Goal: Communication & Community: Participate in discussion

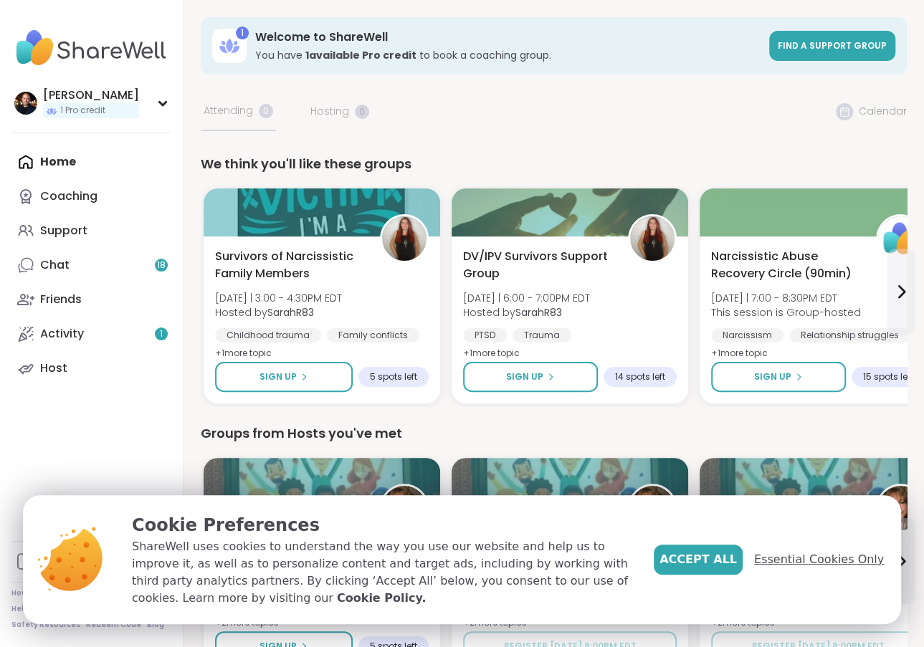
click at [807, 564] on span "Essential Cookies Only" at bounding box center [819, 559] width 130 height 17
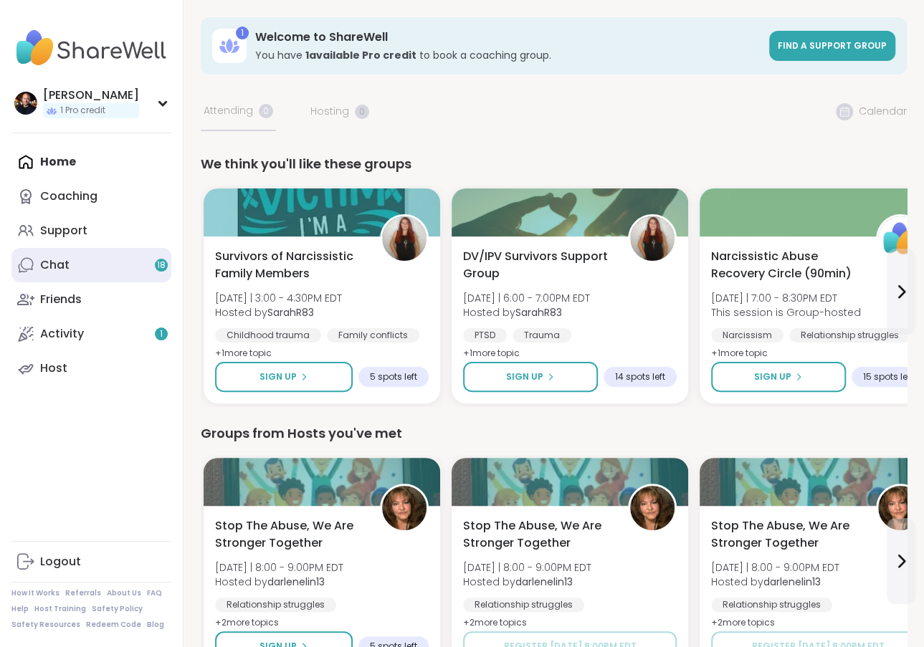
click at [123, 259] on link "Chat 18" at bounding box center [91, 265] width 160 height 34
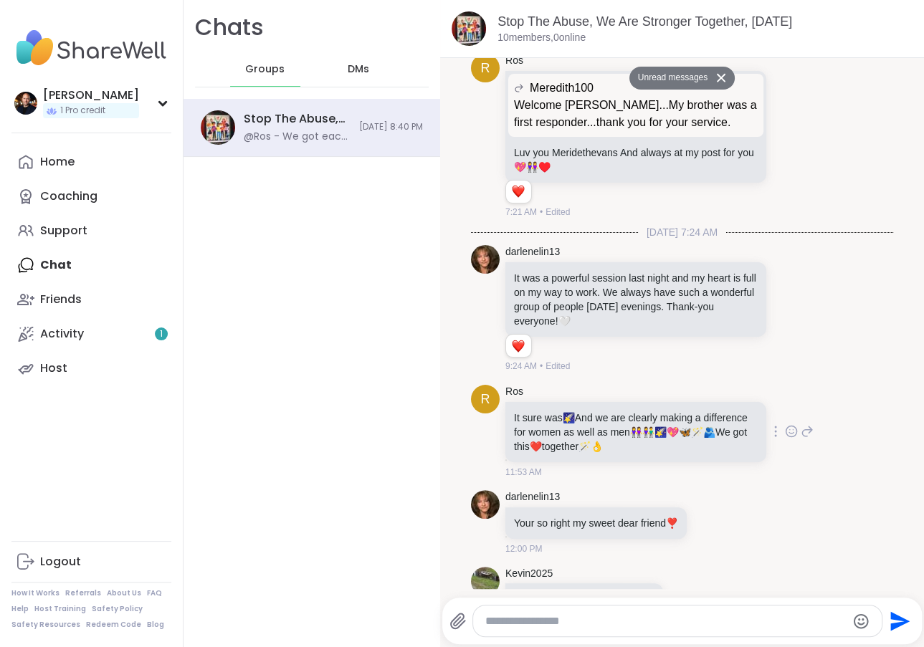
scroll to position [2924, 0]
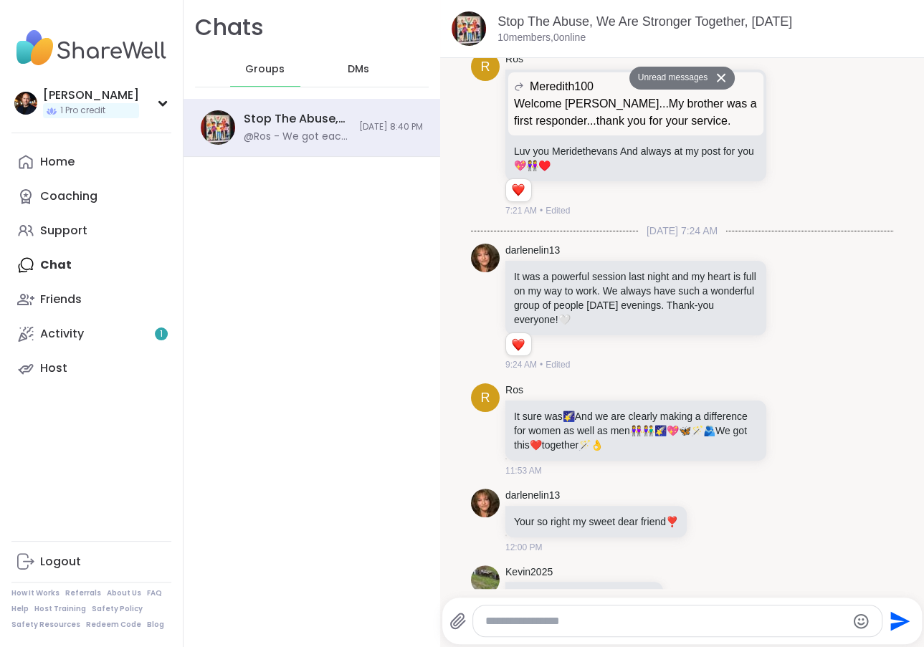
click at [547, 626] on textarea "Type your message" at bounding box center [665, 621] width 361 height 14
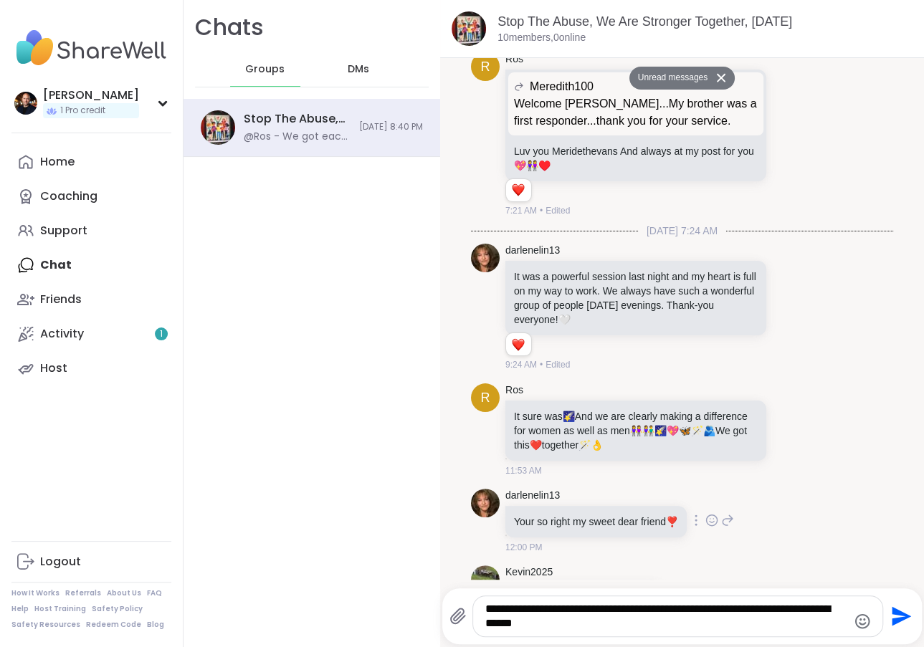
type textarea "**********"
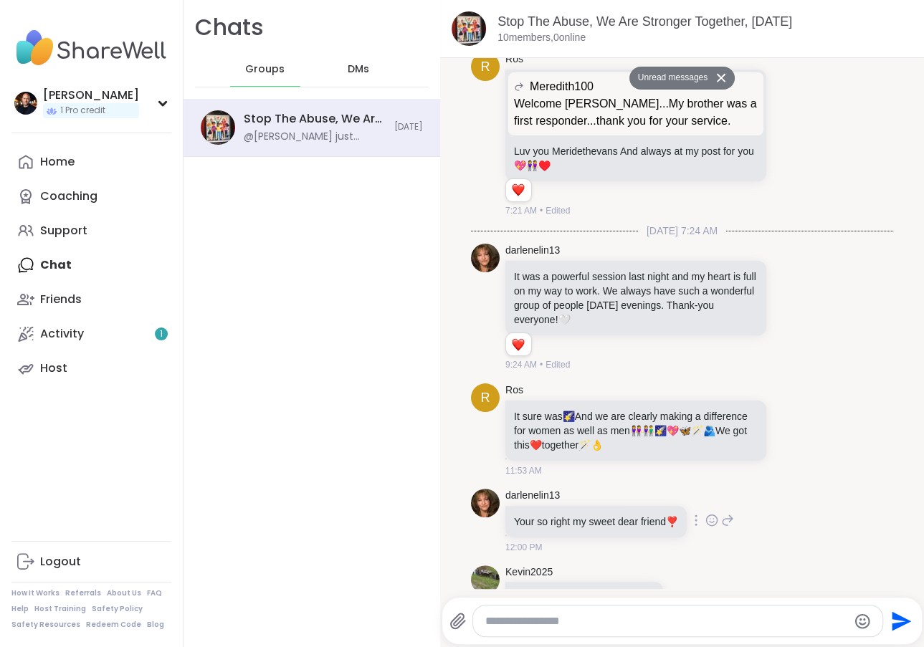
scroll to position [3475, 0]
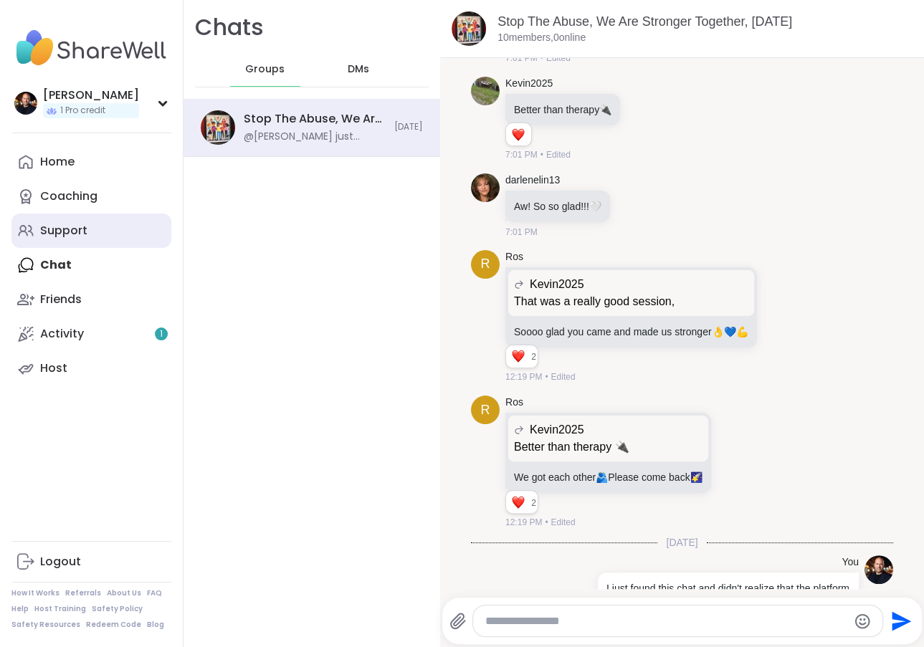
click at [77, 233] on div "Support" at bounding box center [63, 231] width 47 height 16
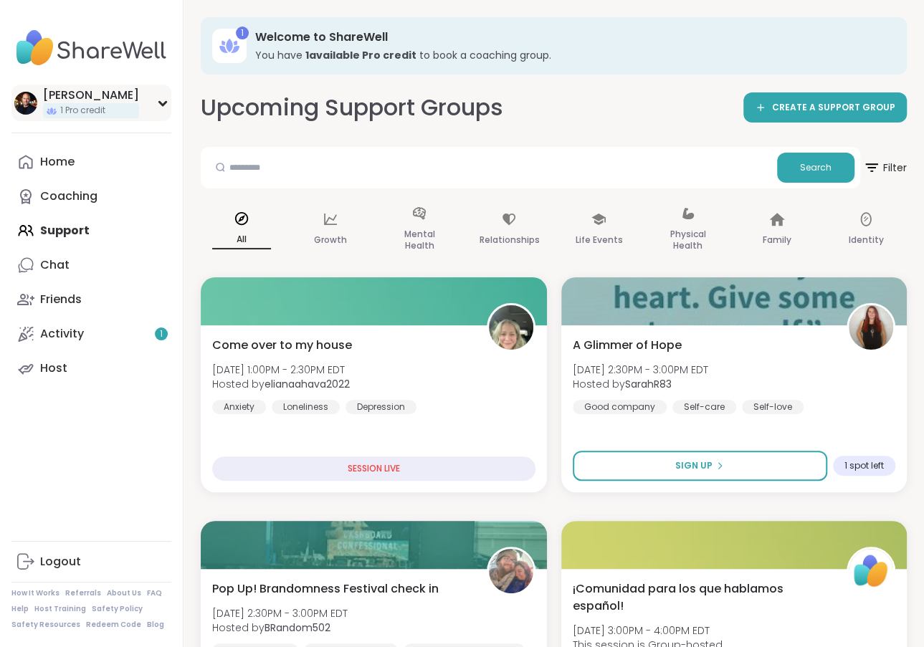
click at [165, 103] on icon at bounding box center [162, 104] width 6 height 4
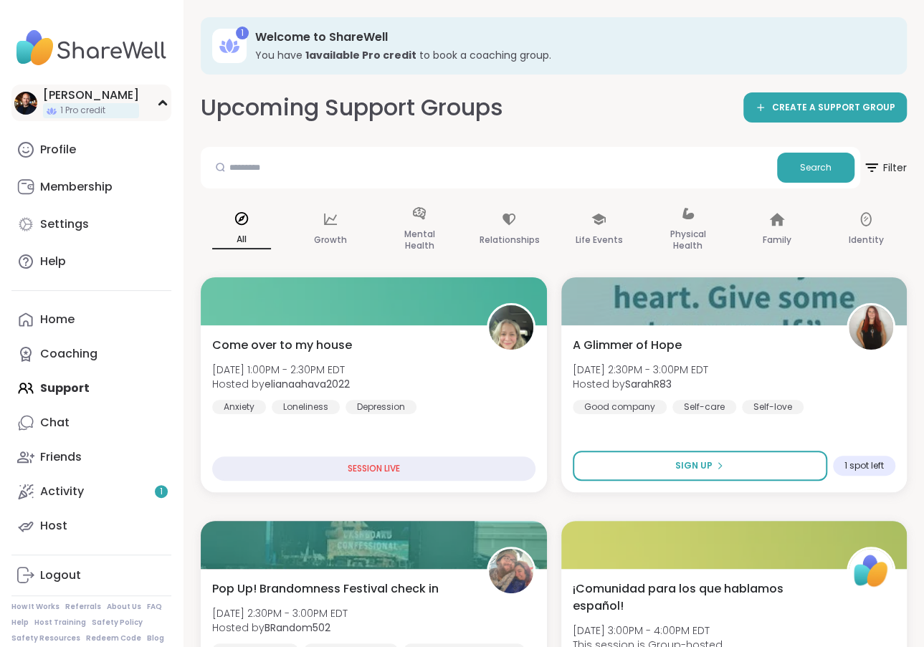
click at [164, 103] on icon at bounding box center [162, 103] width 6 height 4
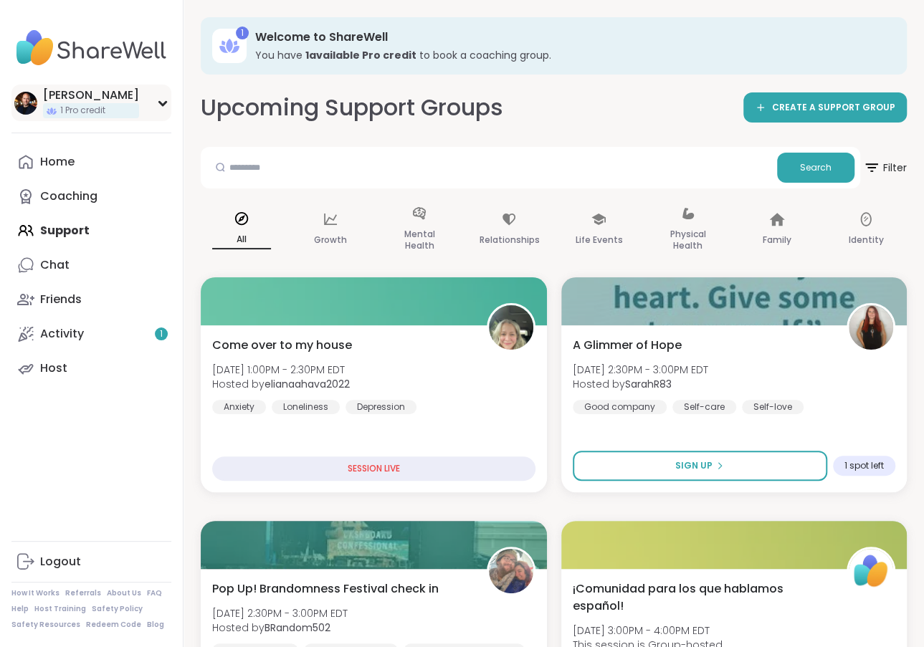
click at [164, 103] on icon at bounding box center [162, 104] width 6 height 4
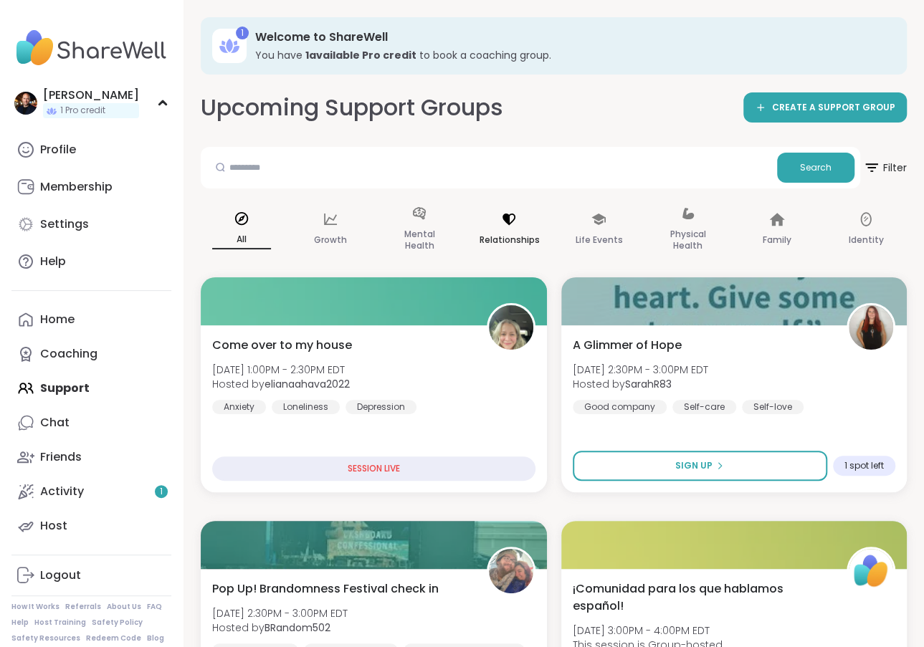
click at [509, 221] on icon at bounding box center [509, 219] width 13 height 11
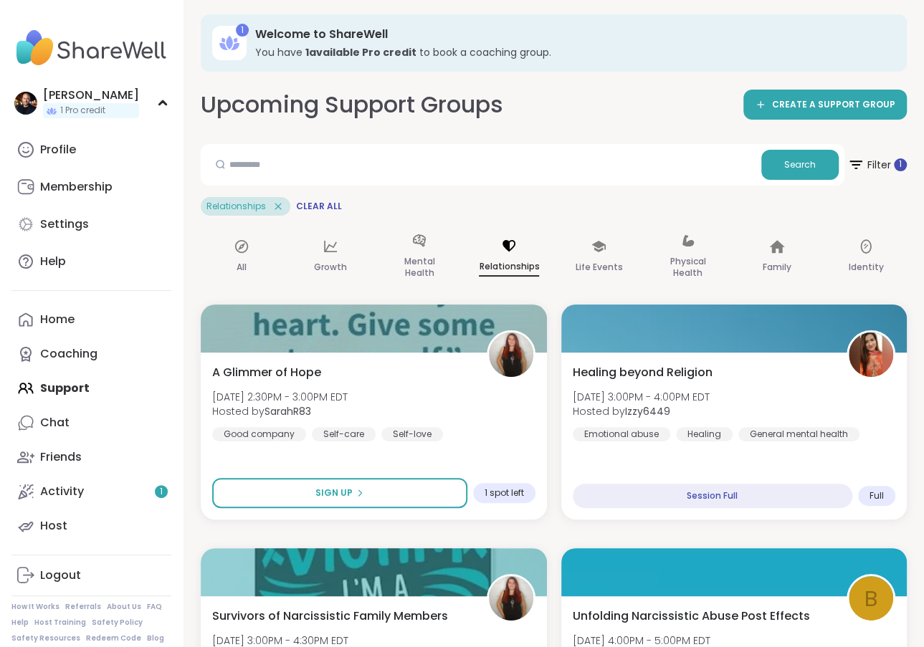
scroll to position [3, 0]
click at [422, 241] on icon at bounding box center [419, 240] width 13 height 12
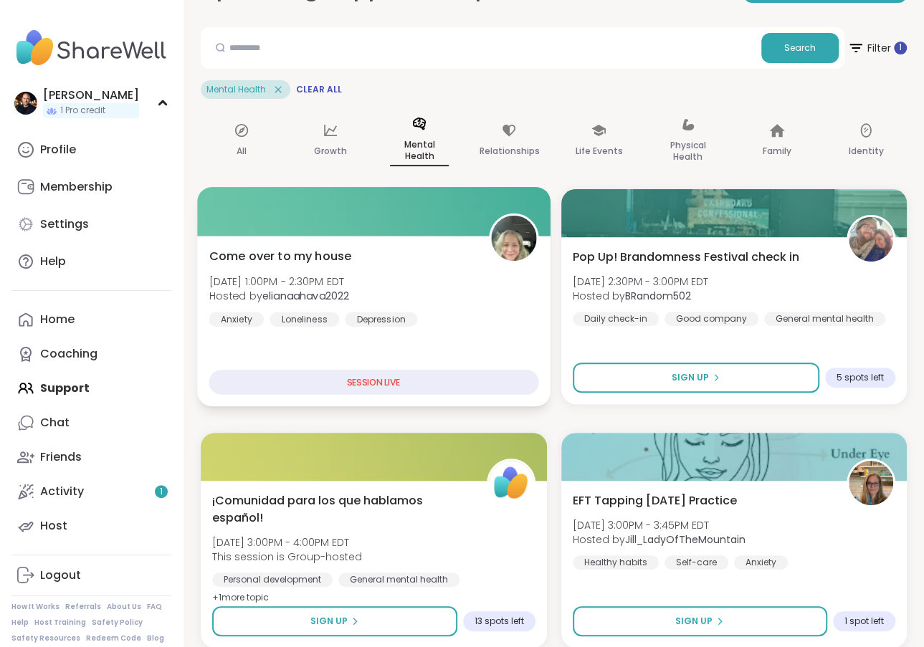
scroll to position [123, 0]
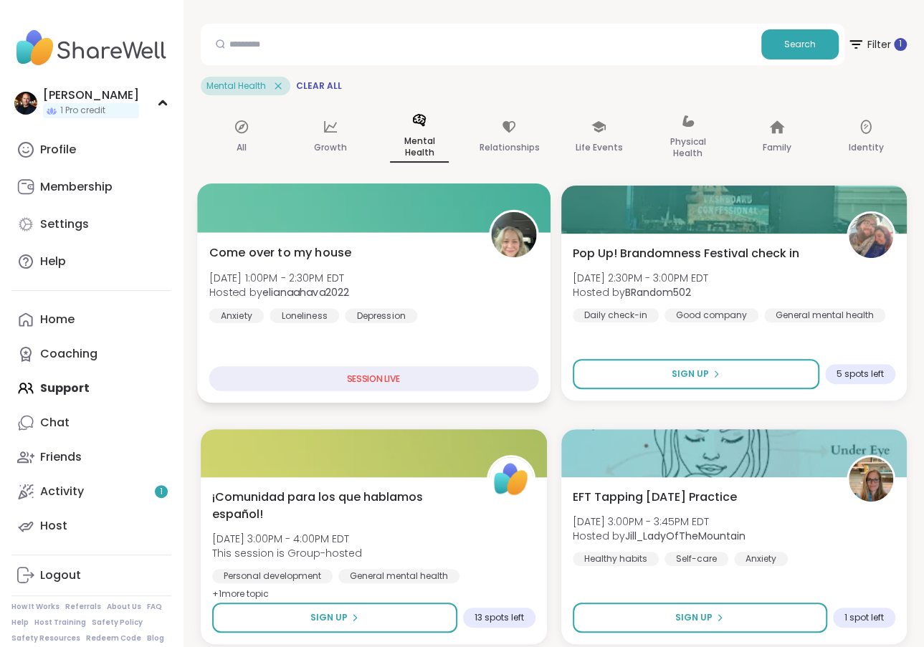
click at [511, 239] on img at bounding box center [513, 234] width 45 height 45
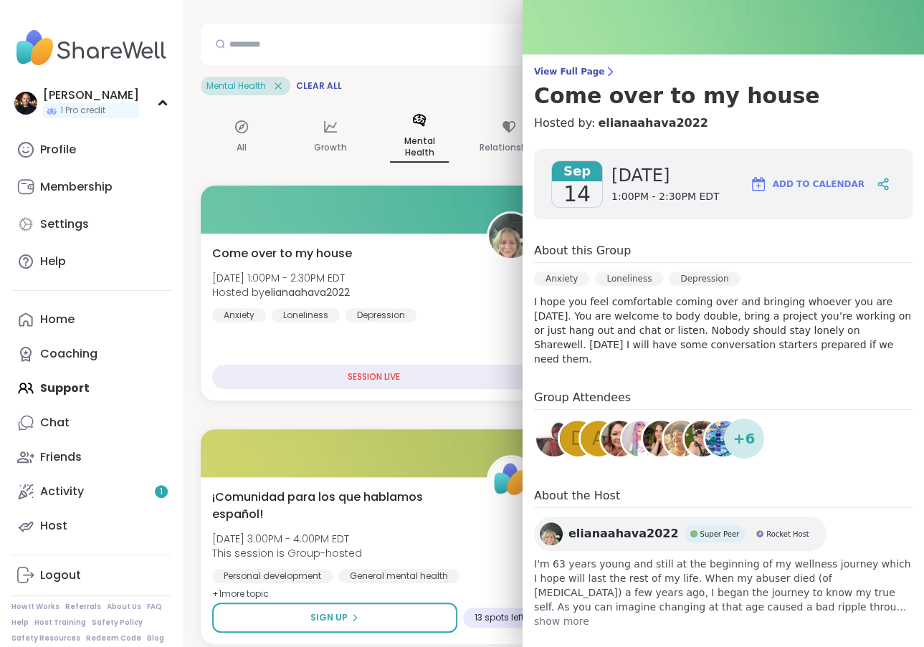
scroll to position [60, 0]
click at [409, 102] on div "Mental Health" at bounding box center [420, 137] width 82 height 73
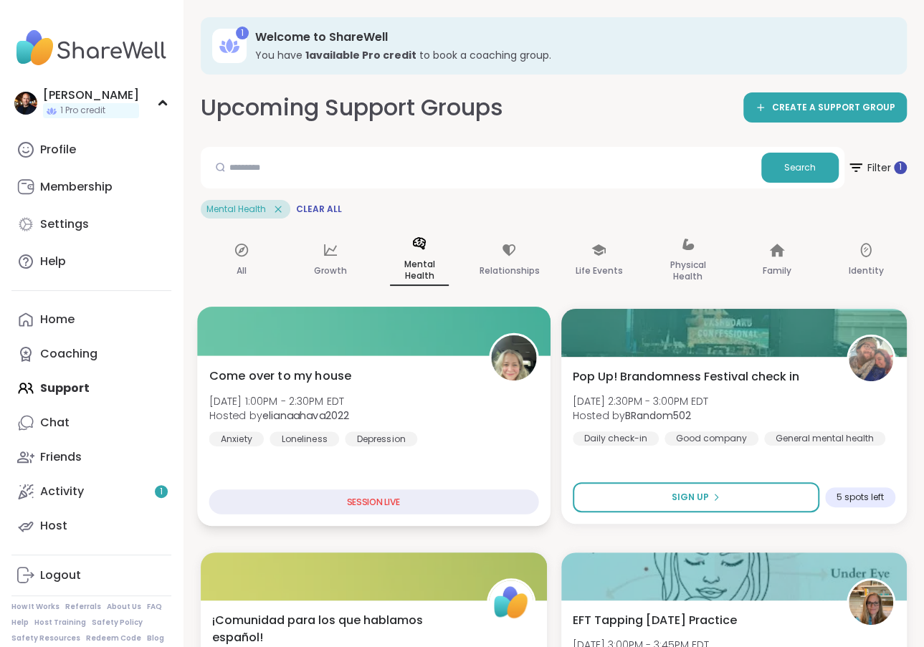
scroll to position [0, 0]
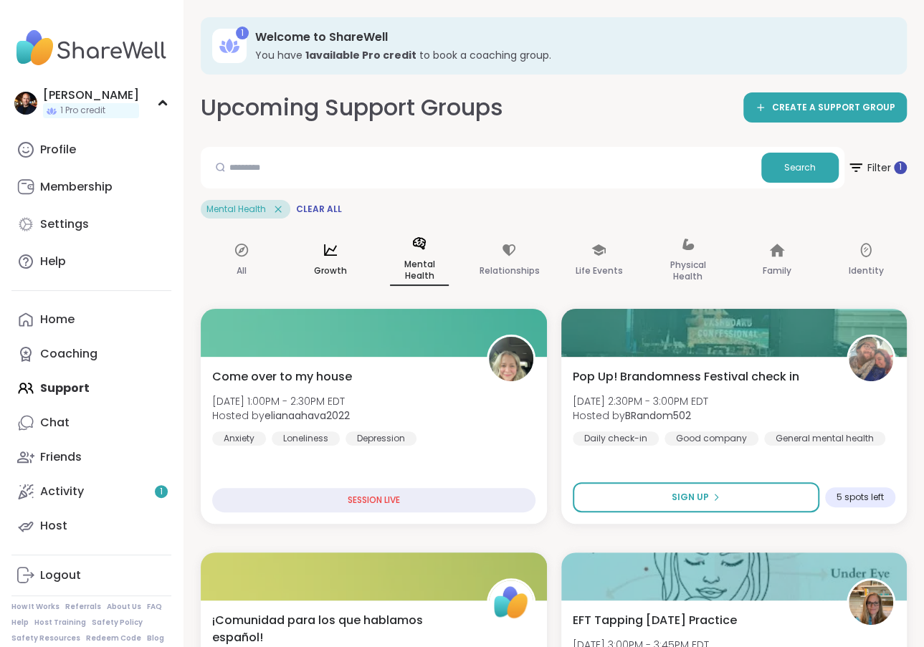
click at [330, 251] on icon at bounding box center [331, 250] width 16 height 16
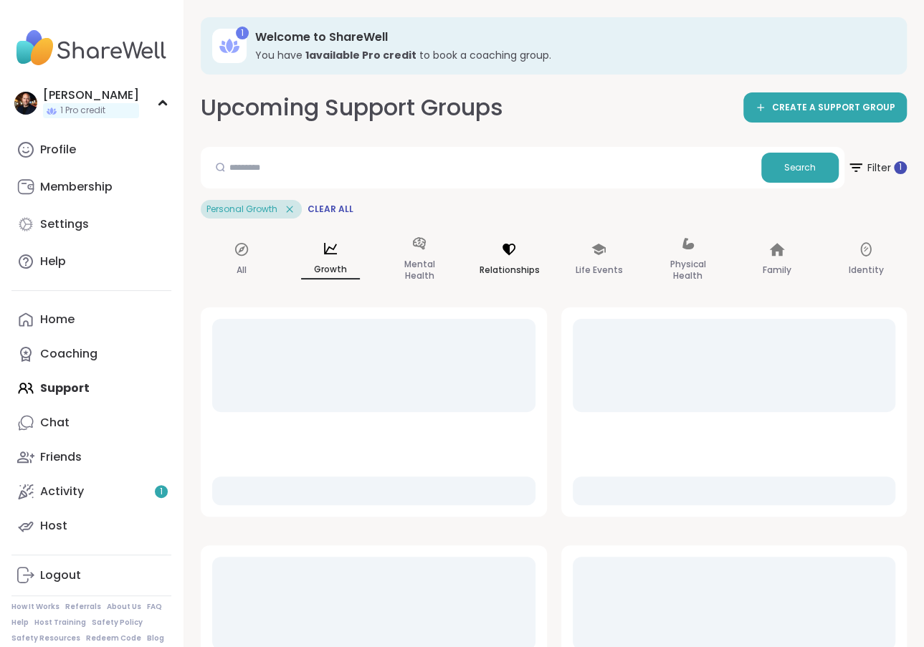
click at [514, 246] on icon at bounding box center [509, 249] width 13 height 11
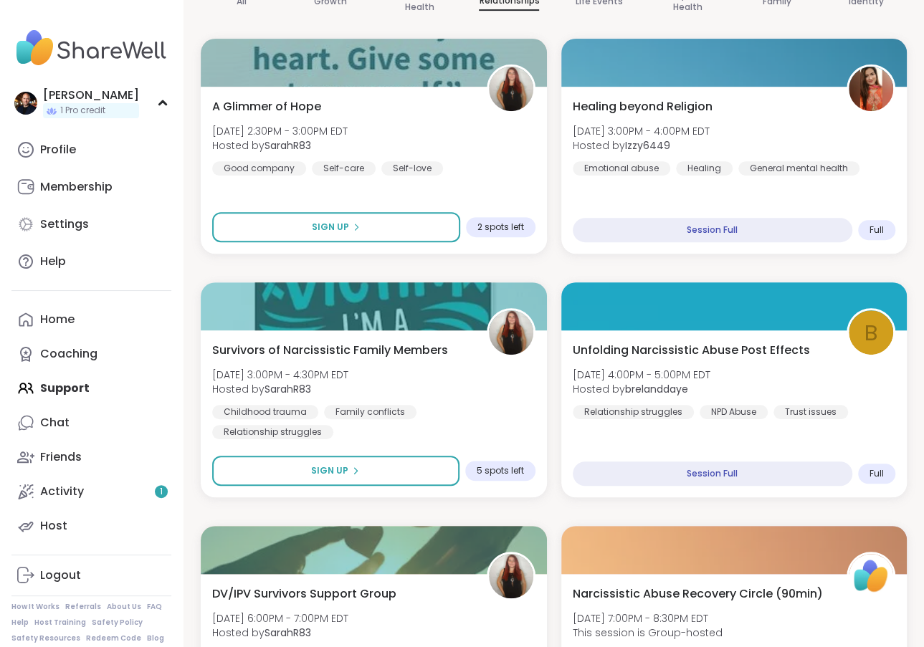
scroll to position [272, 0]
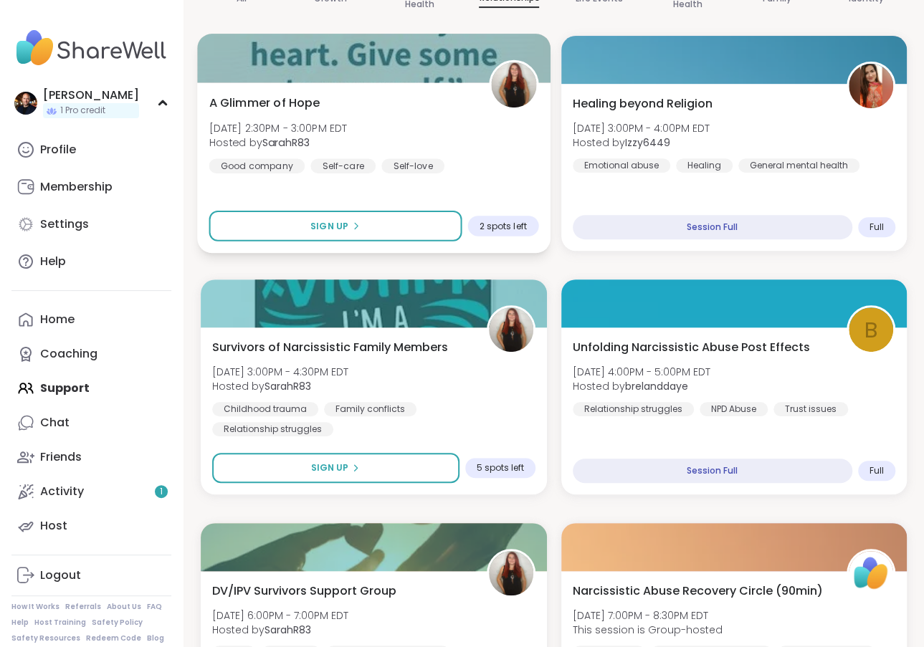
click at [501, 227] on span "2 spots left" at bounding box center [502, 225] width 47 height 11
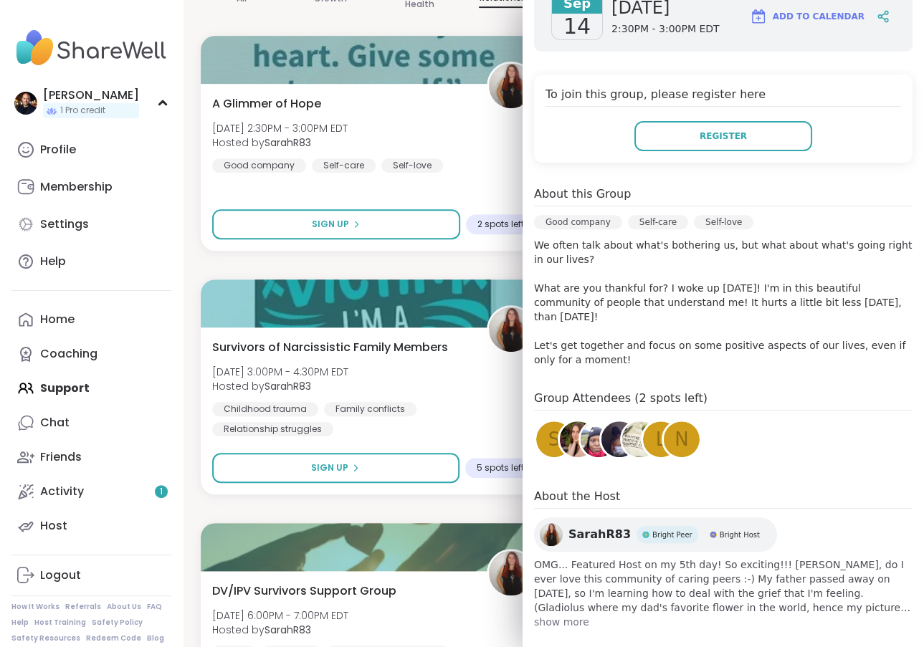
scroll to position [227, 0]
click at [581, 426] on img at bounding box center [599, 440] width 36 height 36
click at [568, 425] on img at bounding box center [578, 440] width 36 height 36
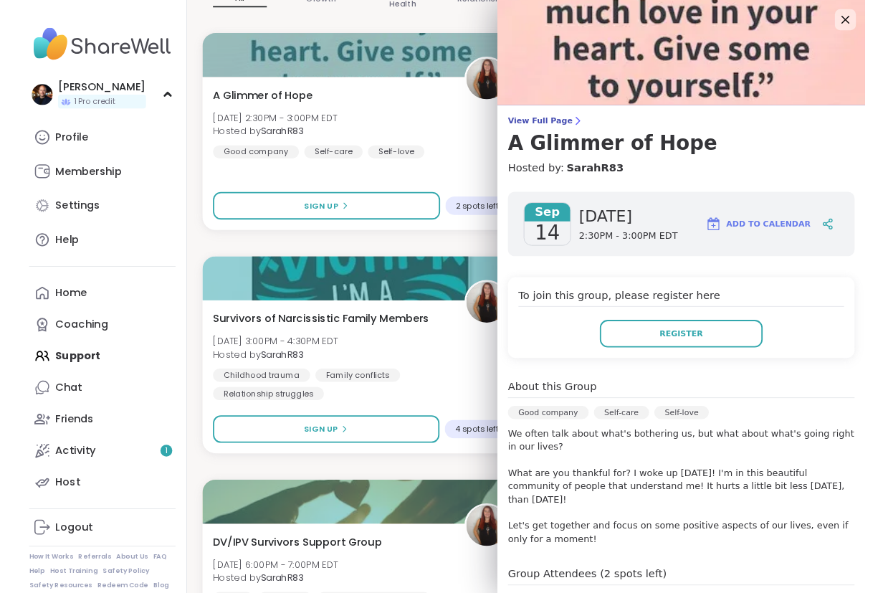
scroll to position [0, 0]
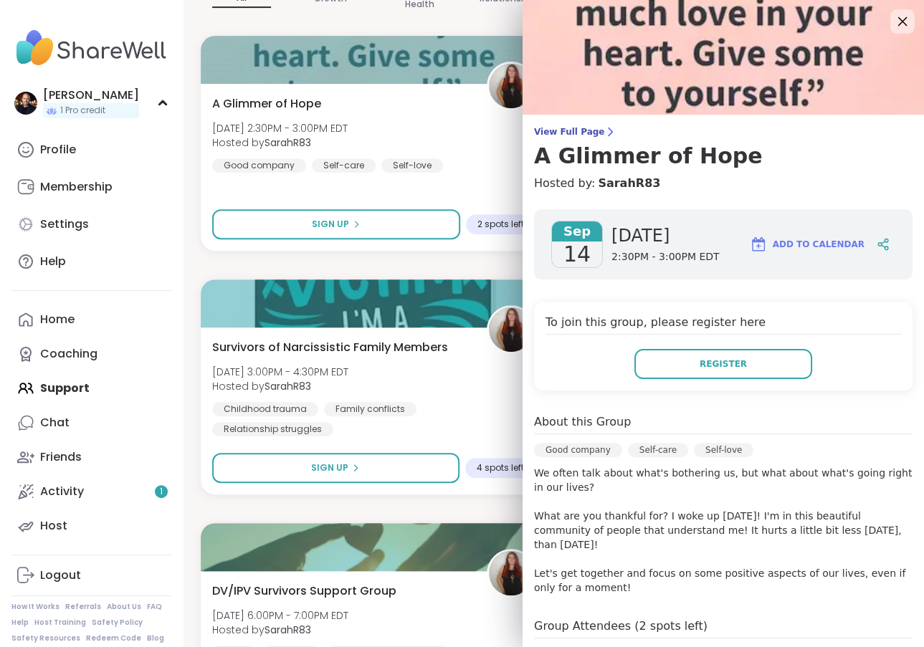
click at [905, 16] on icon at bounding box center [902, 21] width 18 height 18
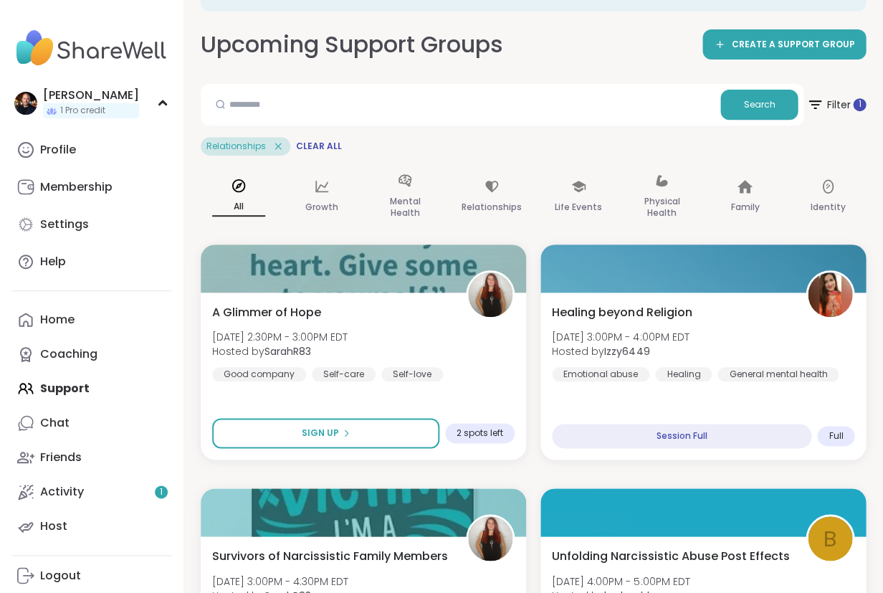
scroll to position [77, 0]
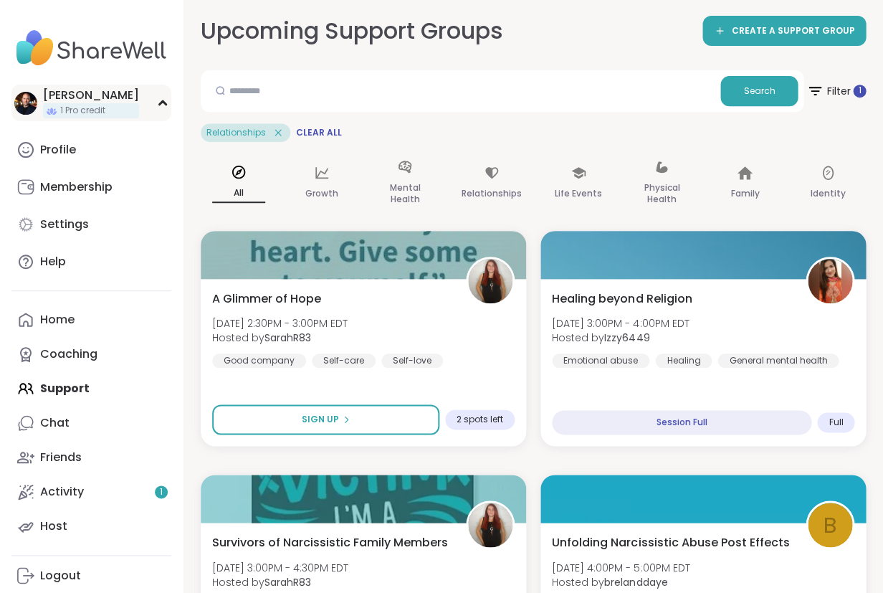
click at [163, 102] on icon at bounding box center [162, 103] width 6 height 4
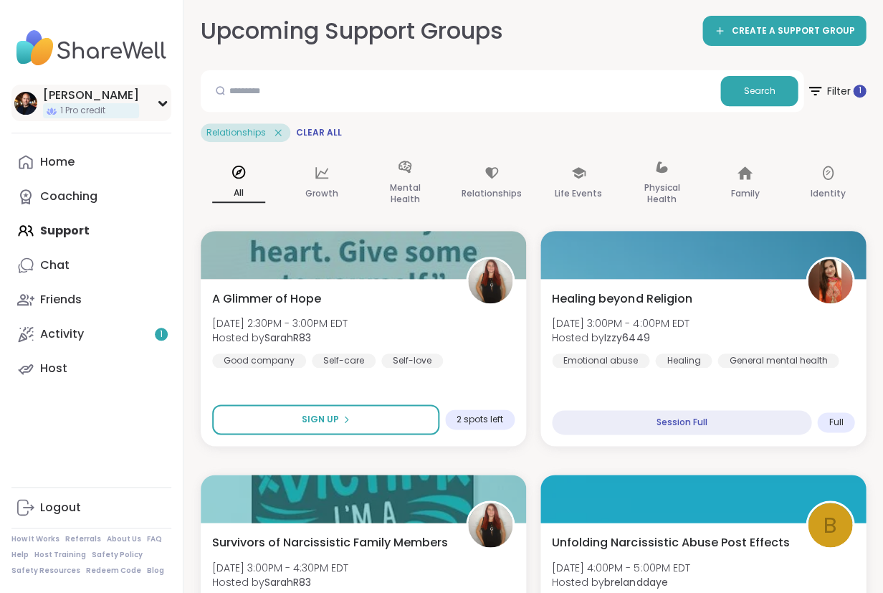
click at [163, 102] on icon at bounding box center [162, 104] width 6 height 4
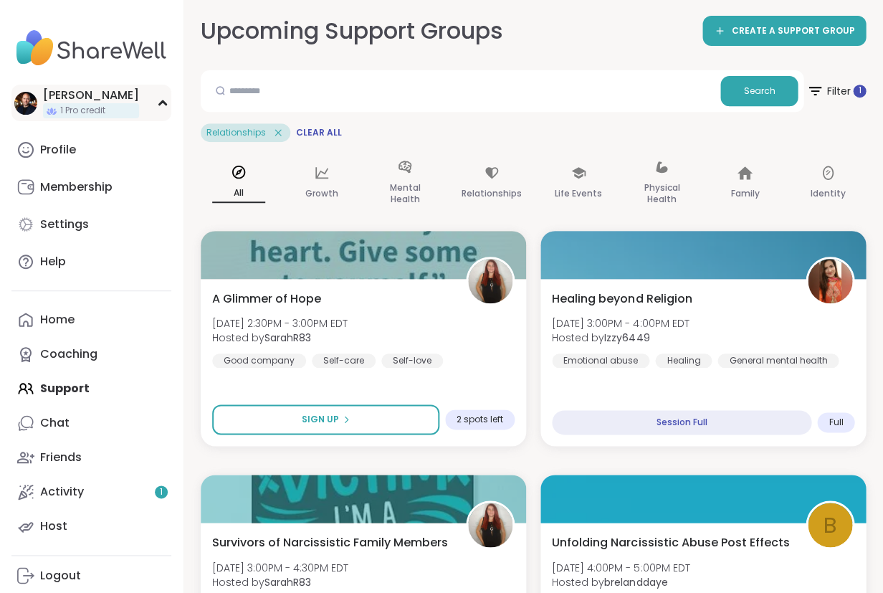
click at [92, 100] on div "[PERSON_NAME]" at bounding box center [91, 95] width 96 height 16
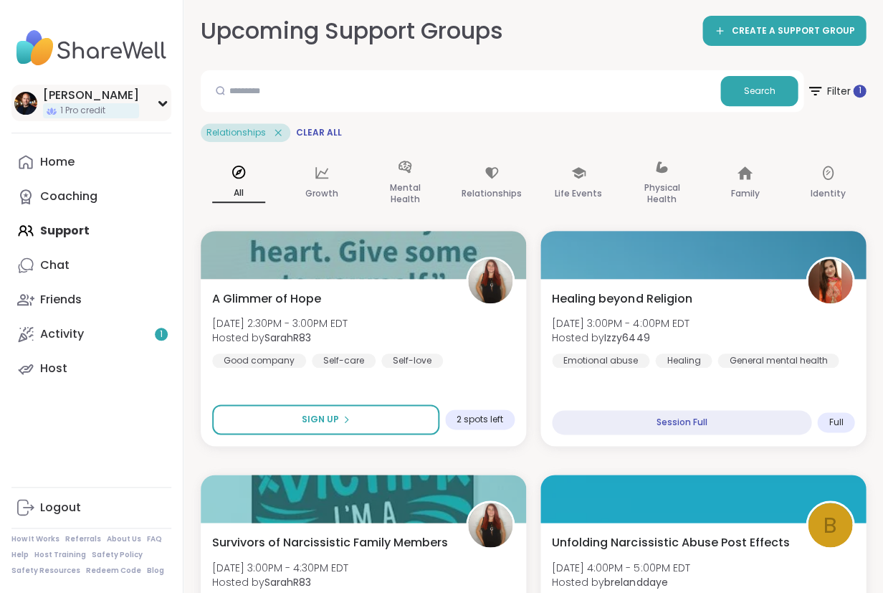
click at [92, 100] on div "[PERSON_NAME]" at bounding box center [91, 95] width 96 height 16
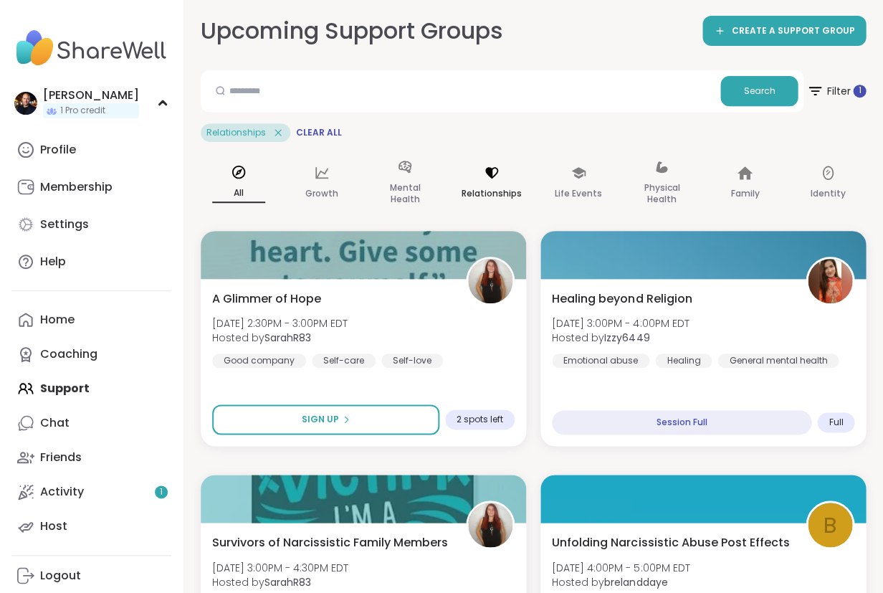
click at [491, 171] on icon at bounding box center [491, 172] width 13 height 11
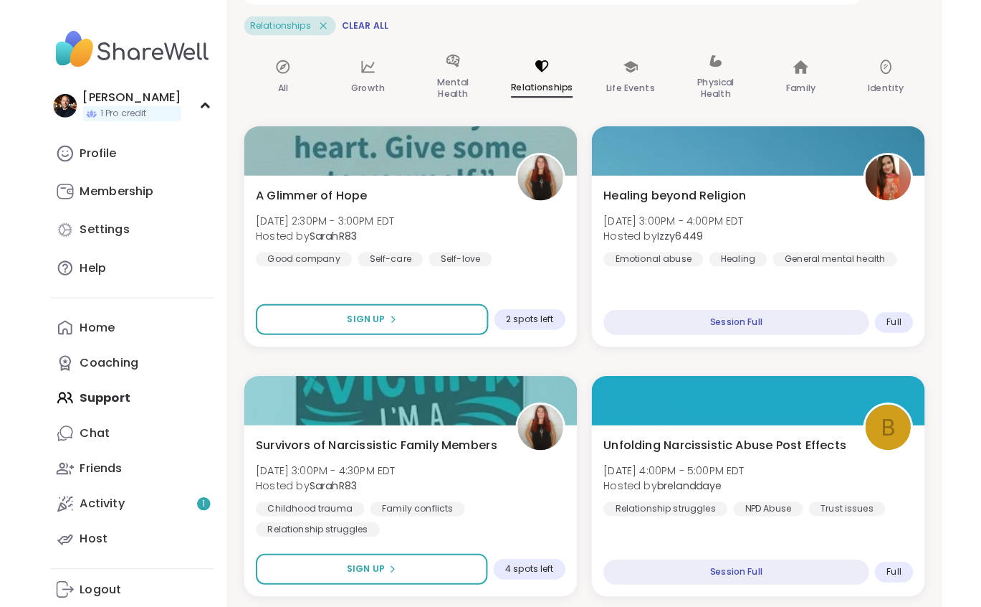
scroll to position [181, 0]
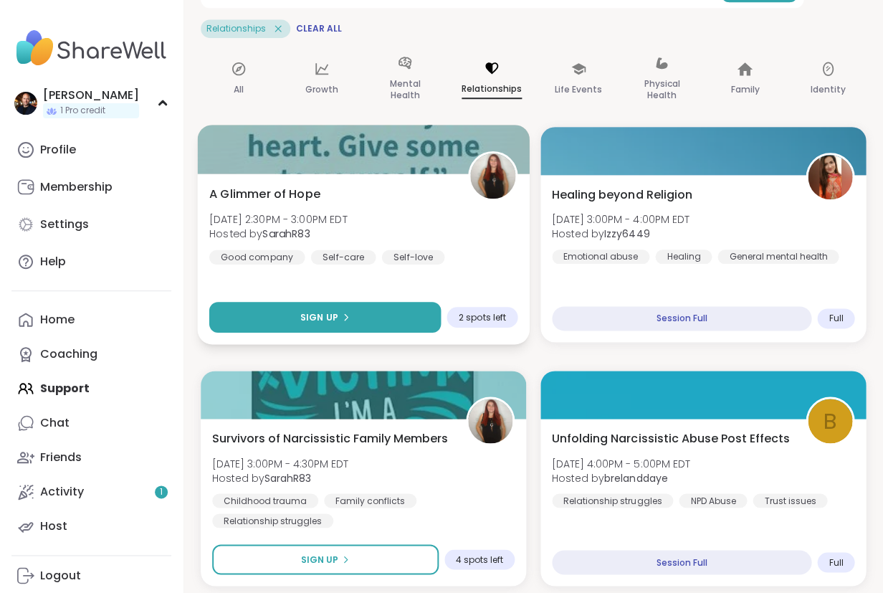
click at [341, 316] on icon at bounding box center [345, 317] width 9 height 9
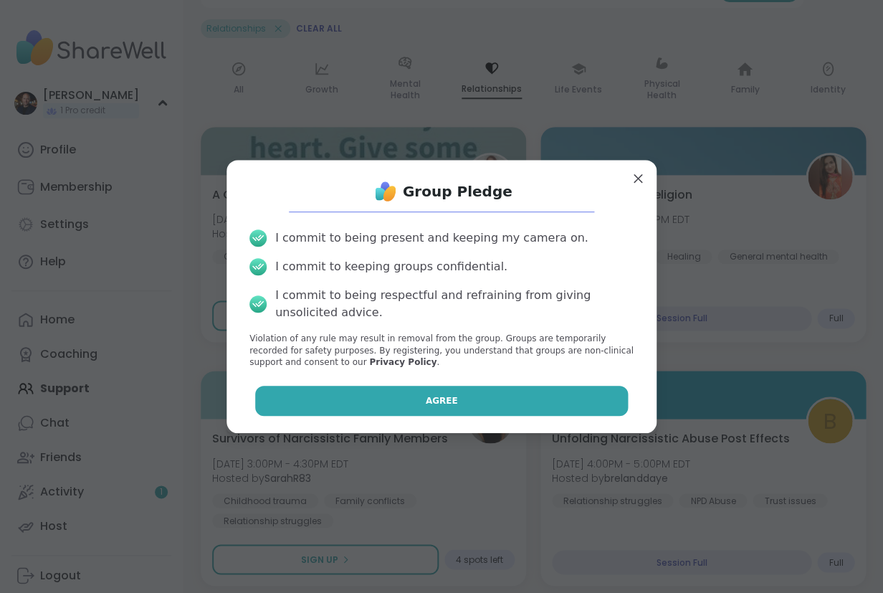
click at [417, 396] on button "Agree" at bounding box center [442, 401] width 374 height 30
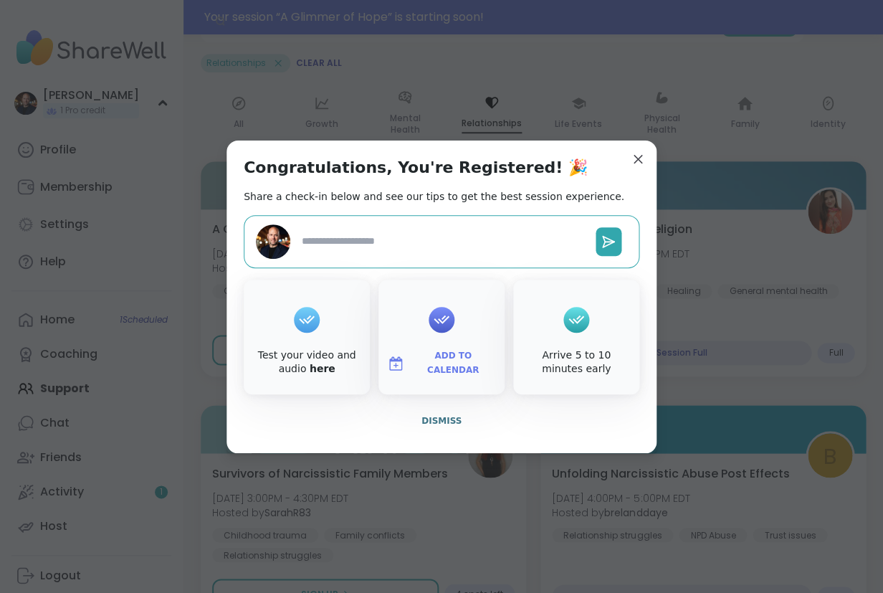
click at [305, 321] on icon at bounding box center [307, 319] width 16 height 9
click at [311, 367] on link "here" at bounding box center [323, 368] width 26 height 11
type textarea "*"
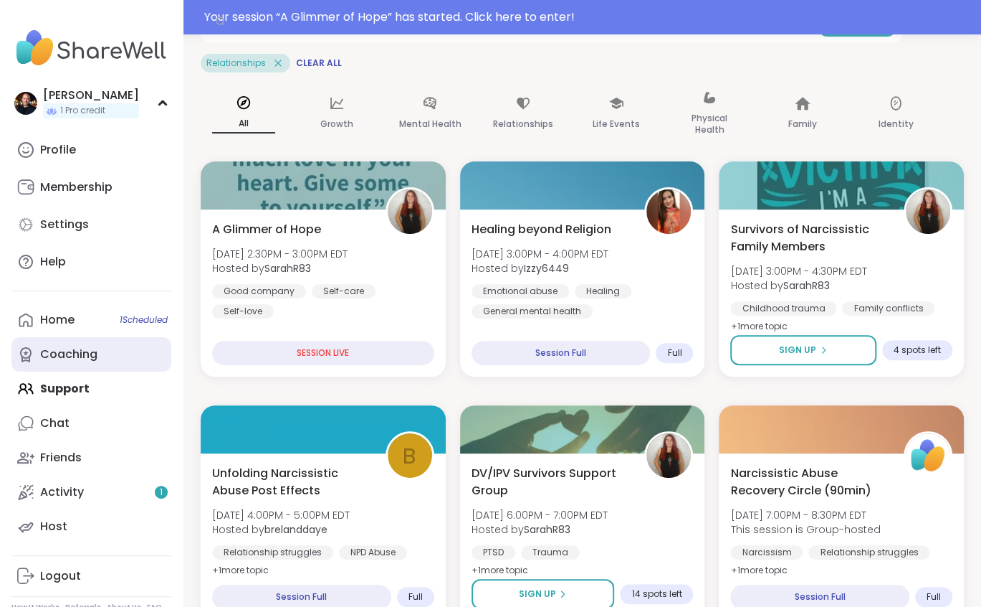
click at [77, 356] on div "Coaching" at bounding box center [68, 354] width 57 height 16
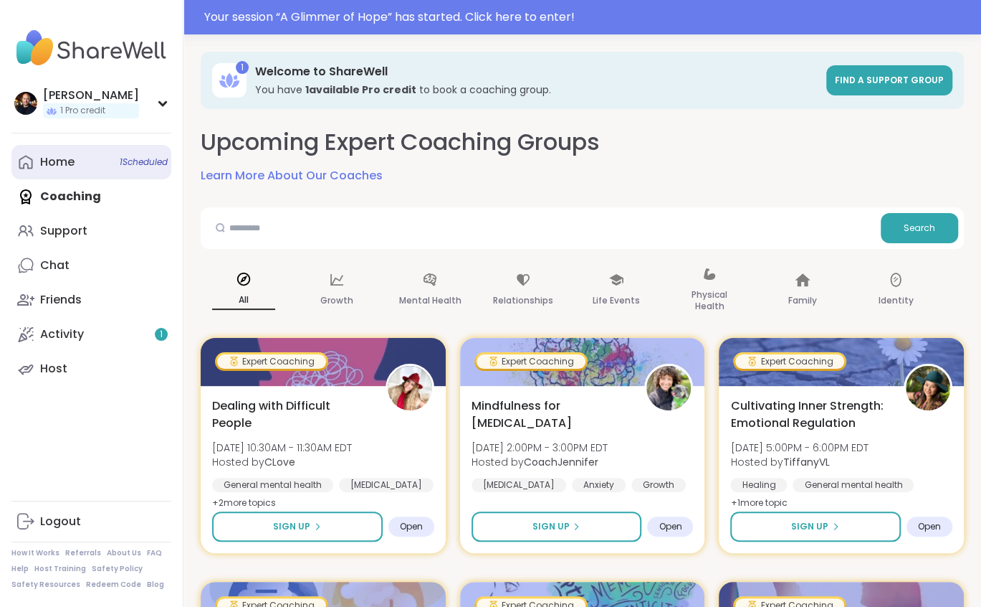
click at [64, 160] on div "Home 1 Scheduled" at bounding box center [57, 162] width 34 height 16
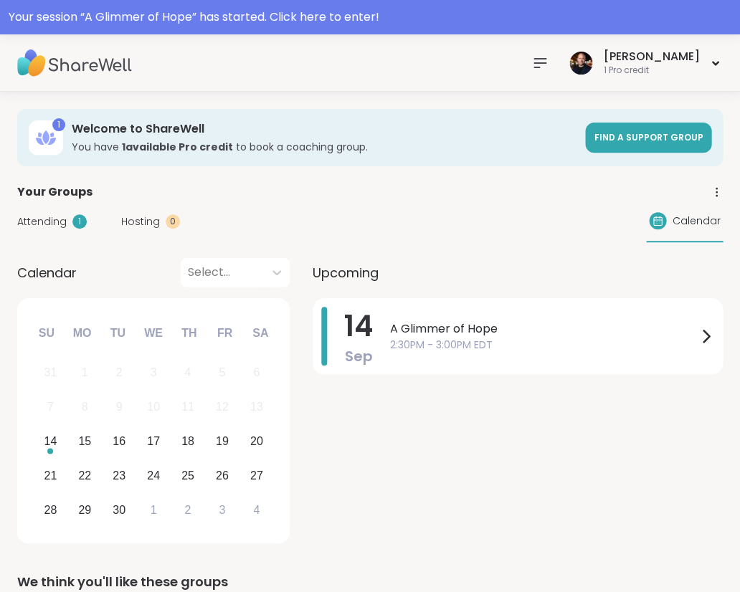
click at [47, 62] on img at bounding box center [74, 63] width 115 height 50
click at [713, 62] on icon at bounding box center [715, 63] width 5 height 3
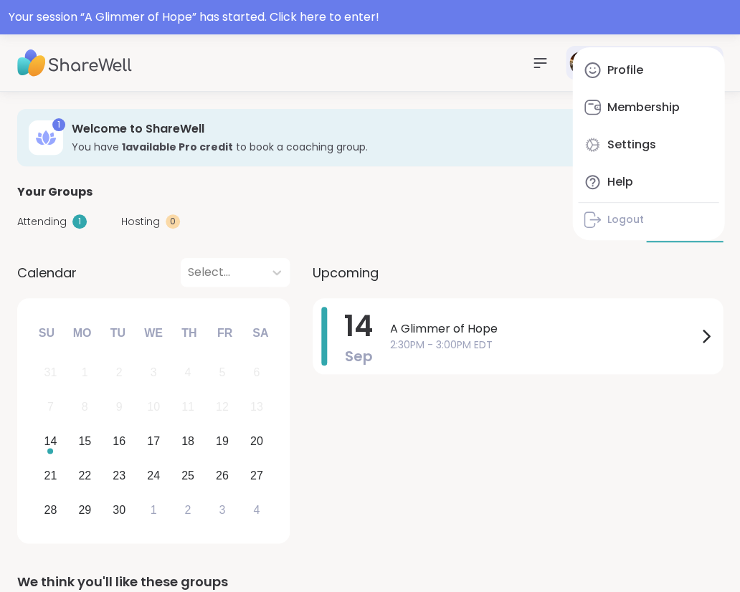
click at [712, 61] on link "Profile" at bounding box center [648, 70] width 141 height 34
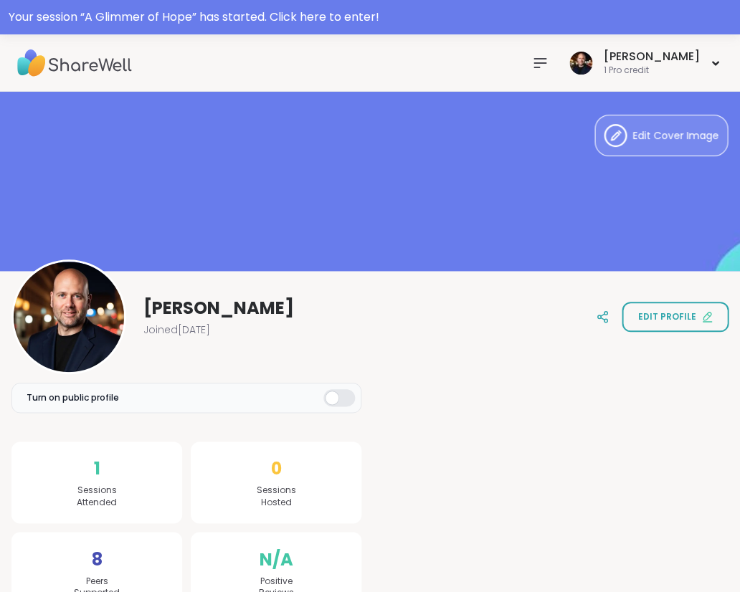
click at [338, 399] on div at bounding box center [339, 397] width 32 height 17
